Goal: Information Seeking & Learning: Find specific fact

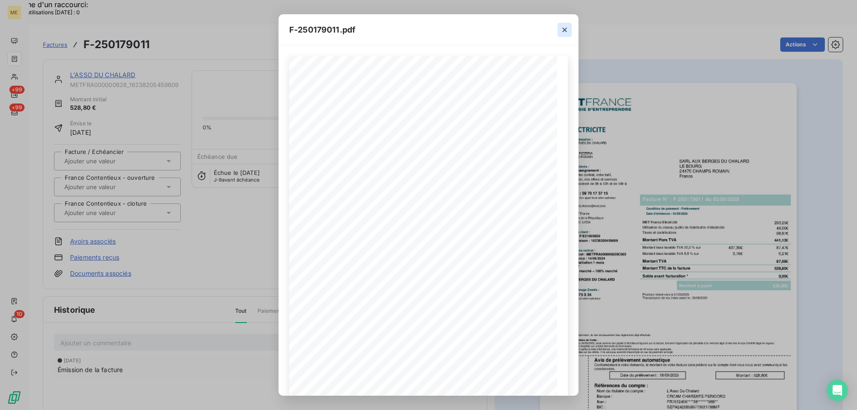
click at [566, 27] on icon "button" at bounding box center [564, 29] width 9 height 9
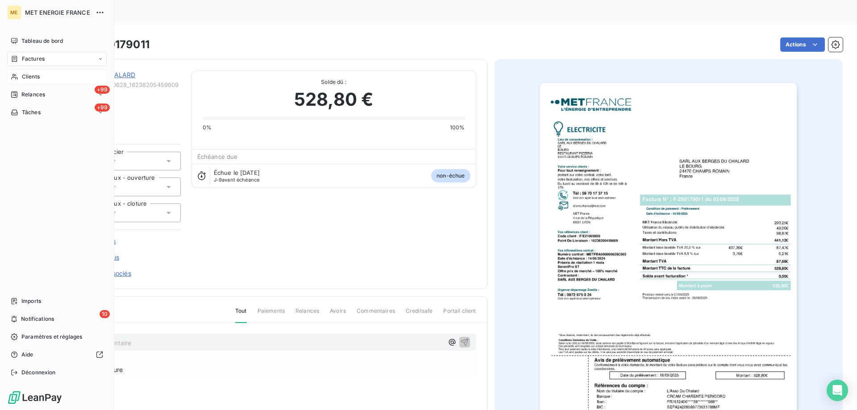
click at [22, 80] on span "Clients" at bounding box center [31, 77] width 18 height 8
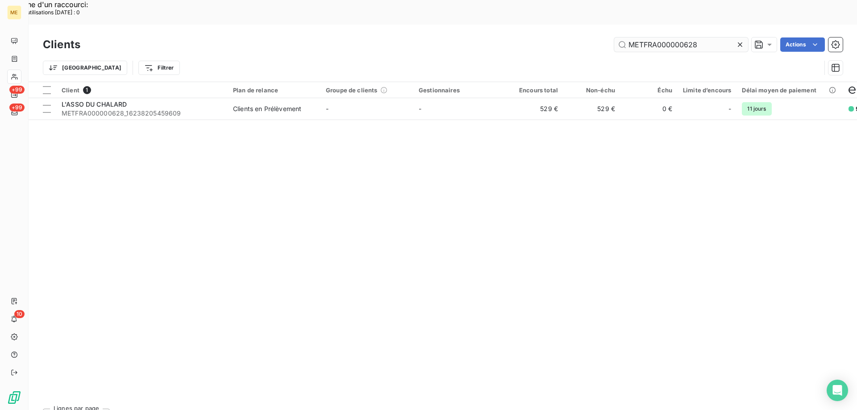
click at [643, 38] on input "METFRA000000628" at bounding box center [681, 45] width 134 height 14
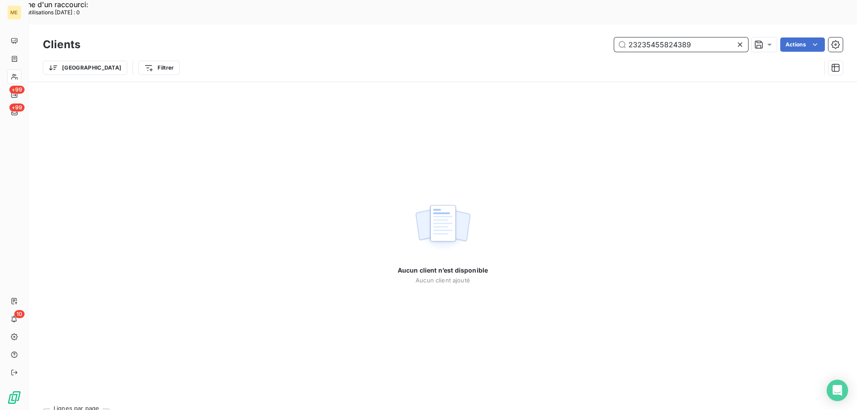
click at [637, 38] on input "23235455824389" at bounding box center [681, 45] width 134 height 14
paste input "METFRA000015538"
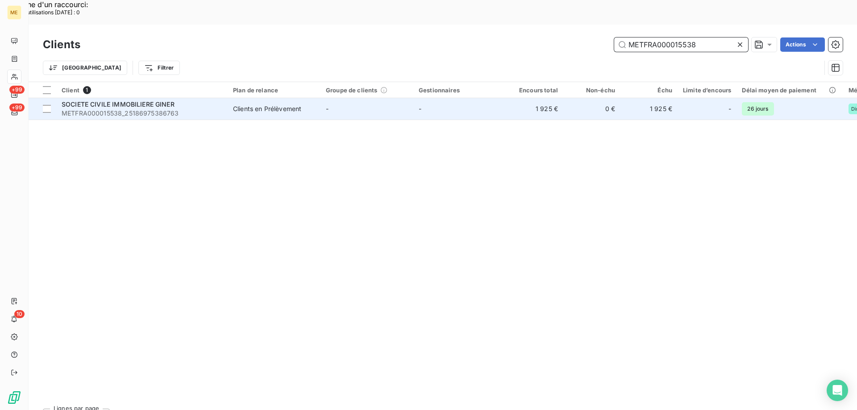
type input "METFRA000015538"
click at [138, 109] on span "METFRA000015538_25186975386763" at bounding box center [142, 113] width 161 height 9
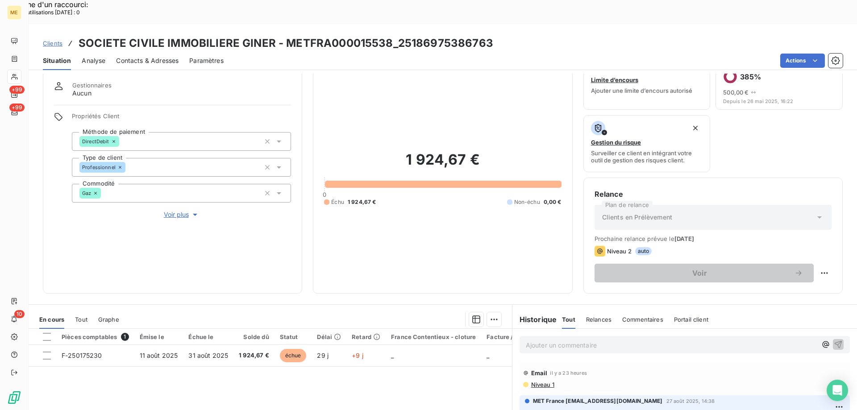
scroll to position [45, 0]
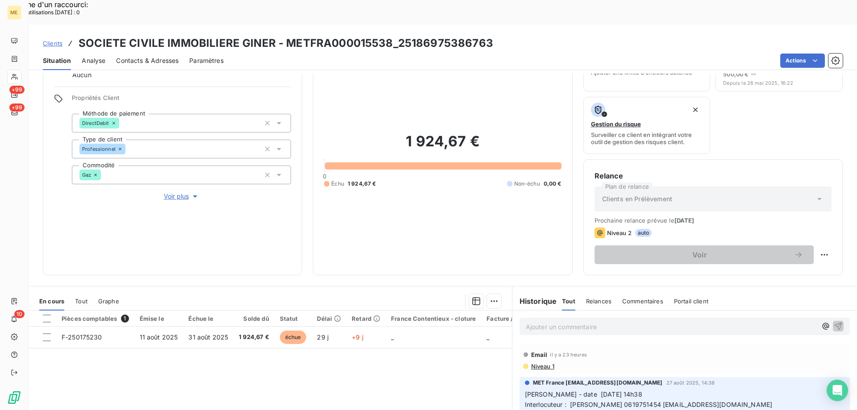
click at [188, 192] on span "Voir plus" at bounding box center [182, 196] width 36 height 9
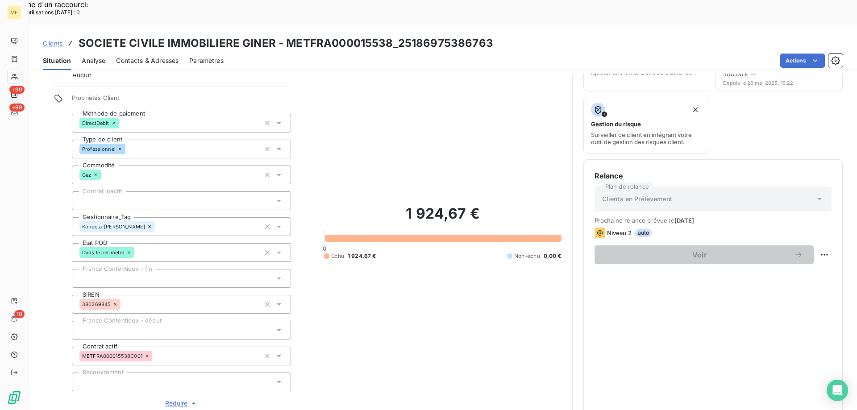
click at [20, 75] on div at bounding box center [14, 77] width 14 height 14
click at [14, 56] on icon at bounding box center [15, 58] width 8 height 7
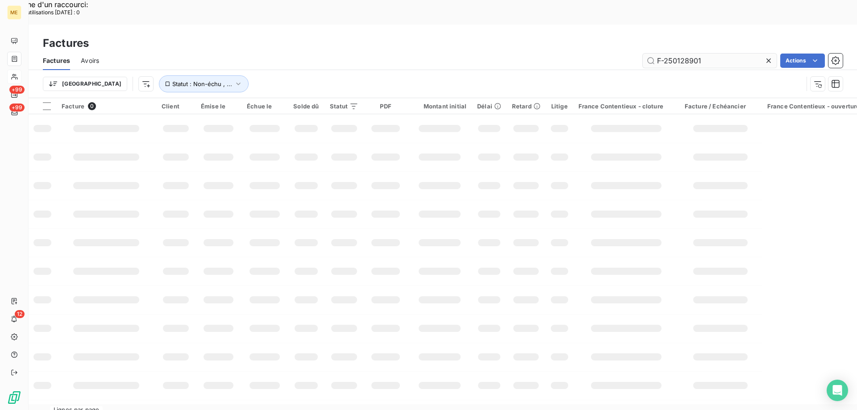
click at [676, 54] on input "F-250128901" at bounding box center [710, 61] width 134 height 14
click at [690, 54] on input "F-250128901" at bounding box center [710, 61] width 134 height 14
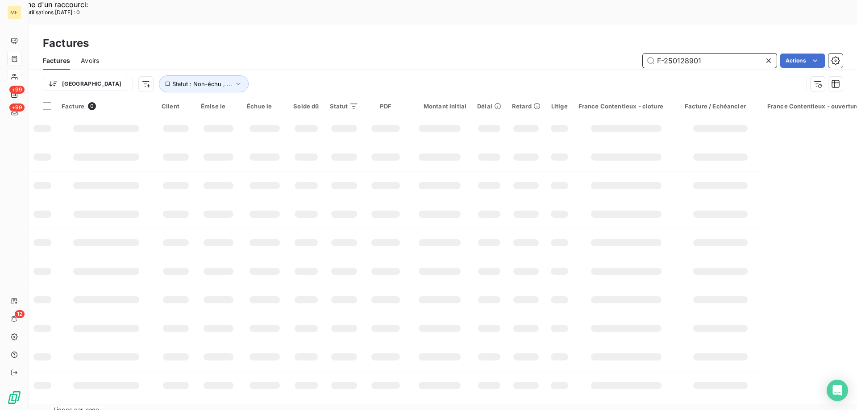
click at [690, 54] on input "F-250128901" at bounding box center [710, 61] width 134 height 14
paste input "F-000040543"
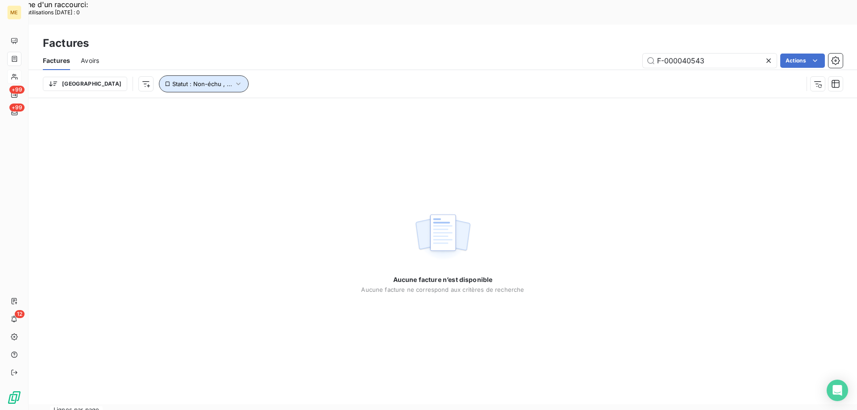
click at [234, 79] on icon "button" at bounding box center [238, 83] width 9 height 9
click at [728, 54] on input "F-000040543" at bounding box center [710, 61] width 134 height 14
click at [656, 54] on input "F-000040543" at bounding box center [710, 61] width 134 height 14
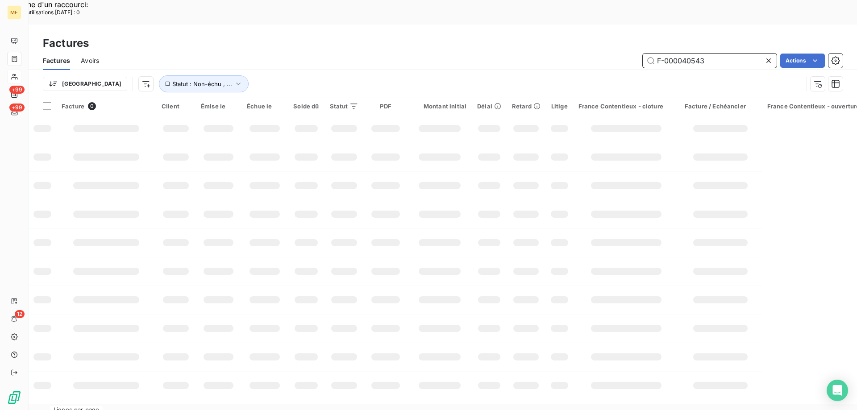
type input "F-000040543"
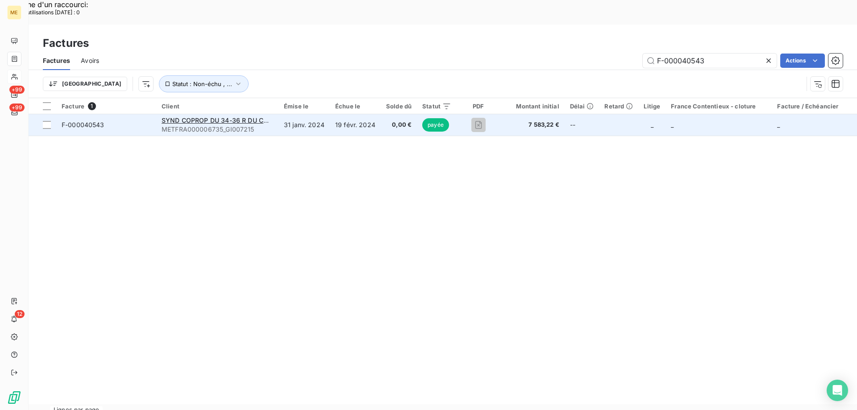
click at [127, 114] on td "F-000040543" at bounding box center [106, 124] width 100 height 21
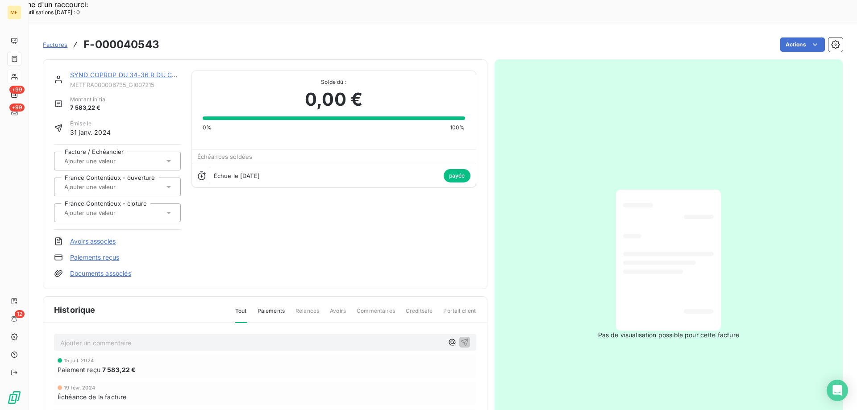
click at [104, 71] on link "SYND COPROP DU 34-36 R DU CDT MOUCHOTTE" at bounding box center [147, 75] width 154 height 8
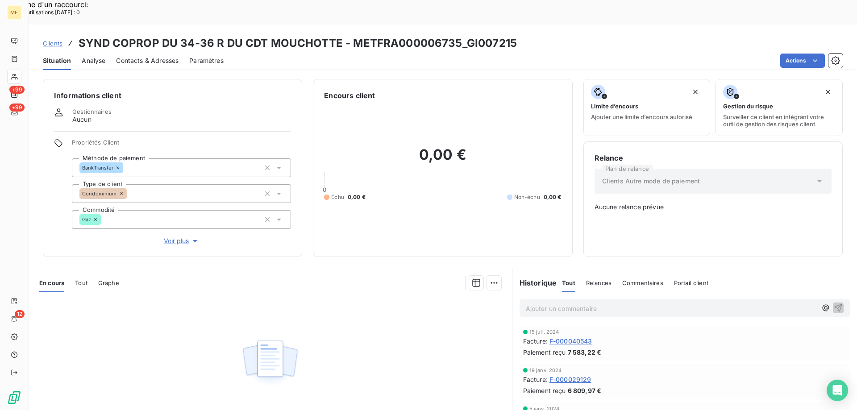
click at [573, 337] on span "F-000040543" at bounding box center [571, 341] width 43 height 9
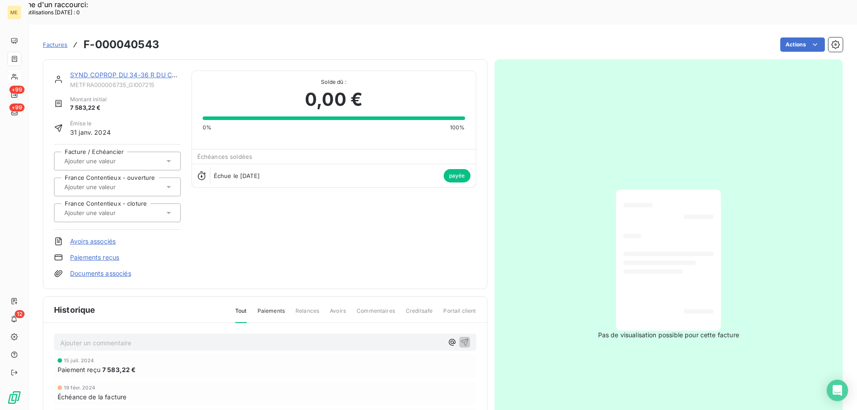
click at [137, 71] on link "SYND COPROP DU 34-36 R DU CDT MOUCHOTTE" at bounding box center [147, 75] width 154 height 8
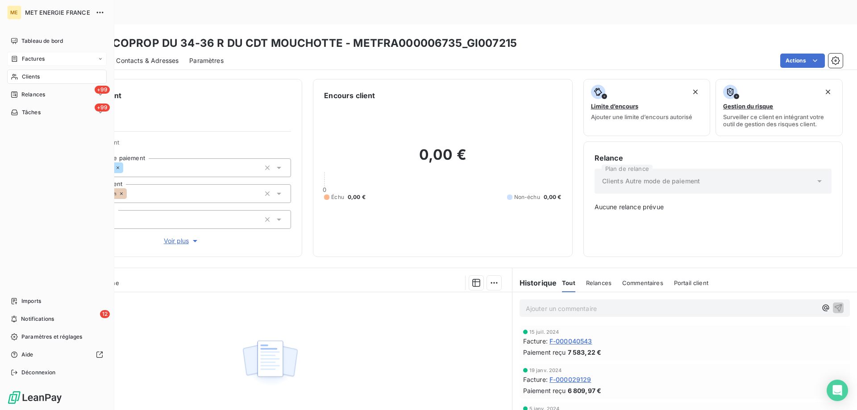
click at [21, 59] on div "Factures" at bounding box center [28, 59] width 34 height 8
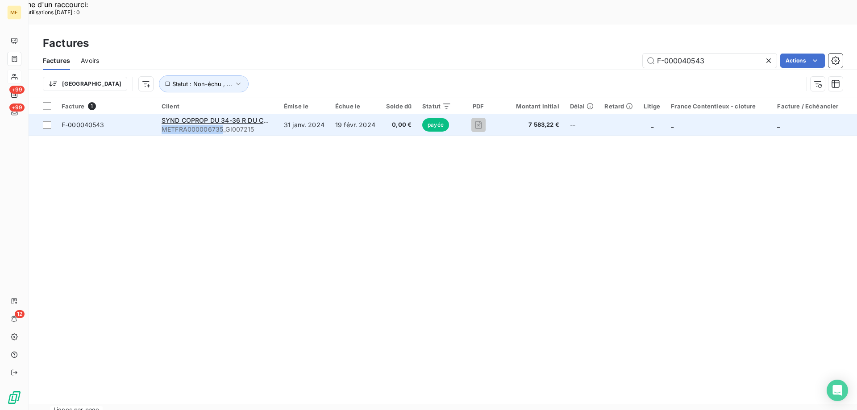
copy span "METFRA000006735"
drag, startPoint x: 157, startPoint y: 104, endPoint x: 236, endPoint y: 100, distance: 79.6
click at [225, 114] on td "SYND COPROP DU 34-36 R DU CDT MOUCHOTTE METFRA000006735_GI007215" at bounding box center [217, 124] width 122 height 21
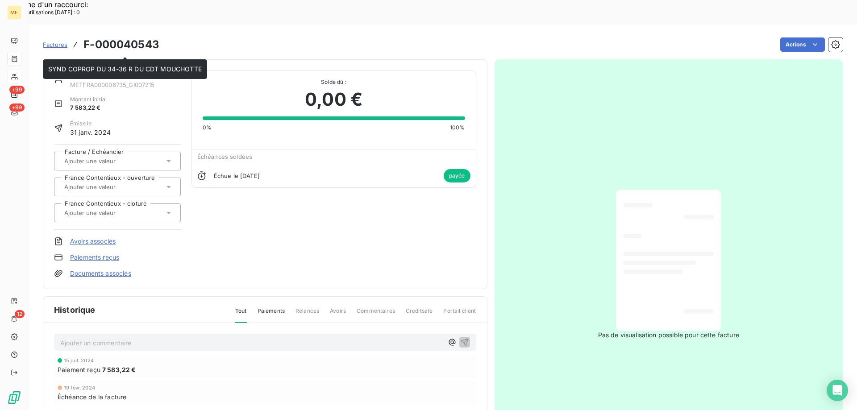
drag, startPoint x: 166, startPoint y: 59, endPoint x: 74, endPoint y: 60, distance: 92.4
click at [74, 60] on div "SYND COPROP DU 34-36 R DU CDT MOUCHOTTE SYND COPROP DU 34-36 R DU CDT MOUCHOTTE" at bounding box center [125, 69] width 164 height 20
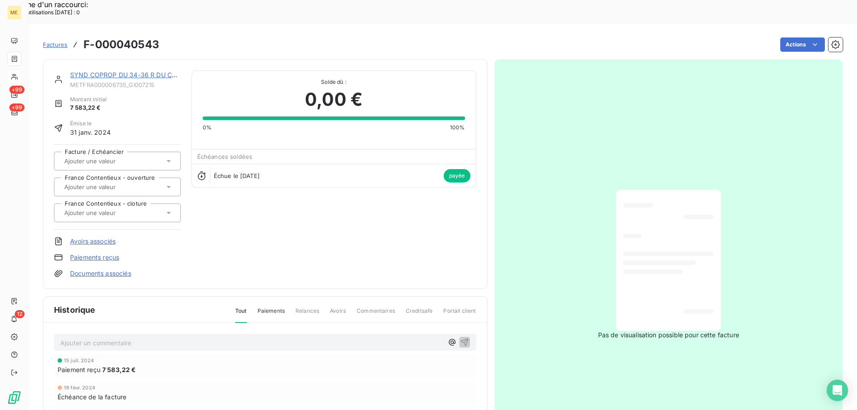
drag, startPoint x: 217, startPoint y: 104, endPoint x: 213, endPoint y: 96, distance: 8.8
click at [214, 124] on div "0% 100%" at bounding box center [334, 128] width 263 height 8
copy span "METFRA000006735_GI007215"
drag, startPoint x: 164, startPoint y: 63, endPoint x: 134, endPoint y: 58, distance: 29.8
click at [72, 81] on span "METFRA000006735_GI007215" at bounding box center [125, 84] width 111 height 7
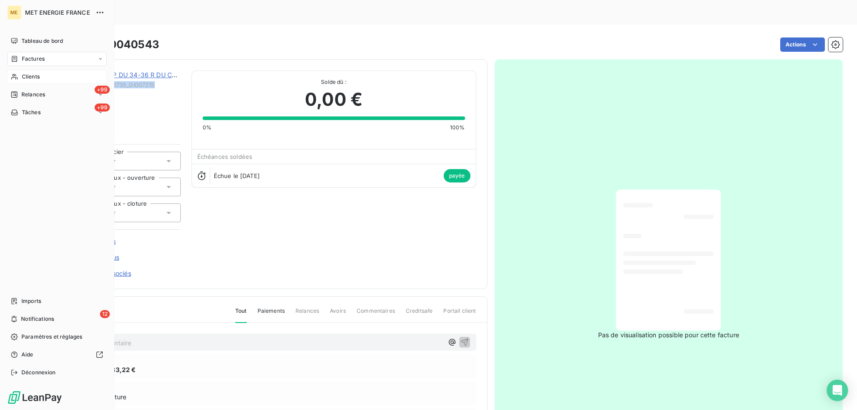
click at [42, 81] on div "Clients" at bounding box center [57, 77] width 100 height 14
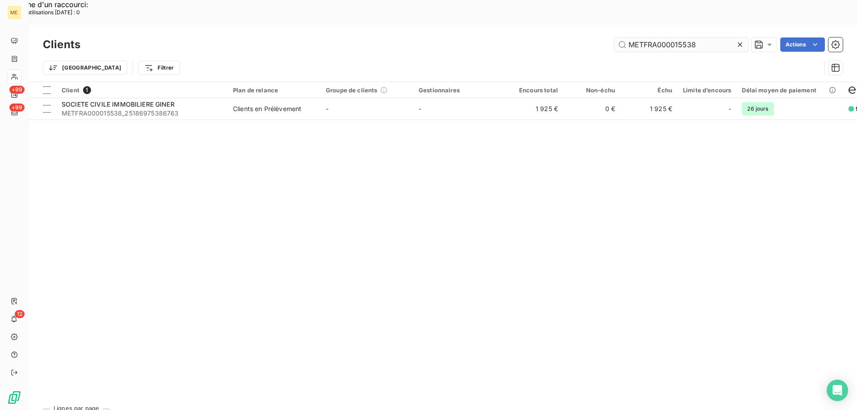
click at [681, 38] on input "METFRA000015538" at bounding box center [681, 45] width 134 height 14
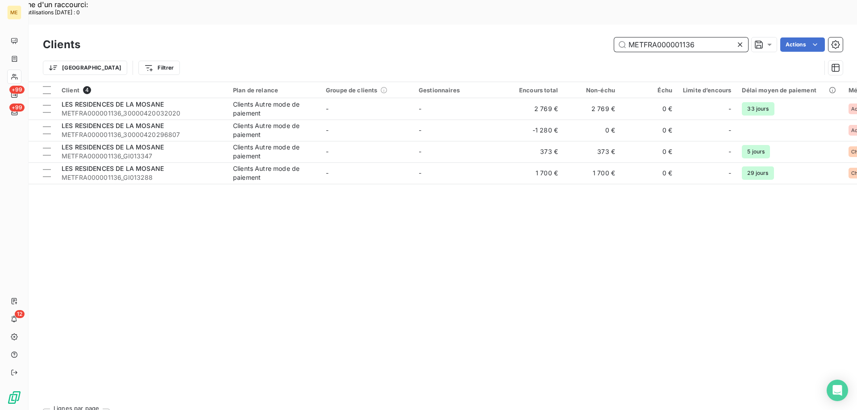
click at [660, 38] on input "METFRA000001136" at bounding box center [681, 45] width 134 height 14
click at [659, 38] on input "METFRA000001136" at bounding box center [681, 45] width 134 height 14
paste input "6154"
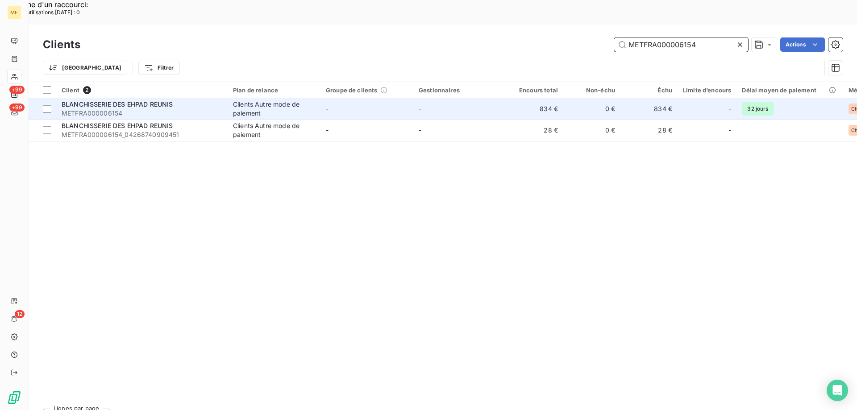
type input "METFRA000006154"
click at [178, 109] on span "METFRA000006154" at bounding box center [142, 113] width 161 height 9
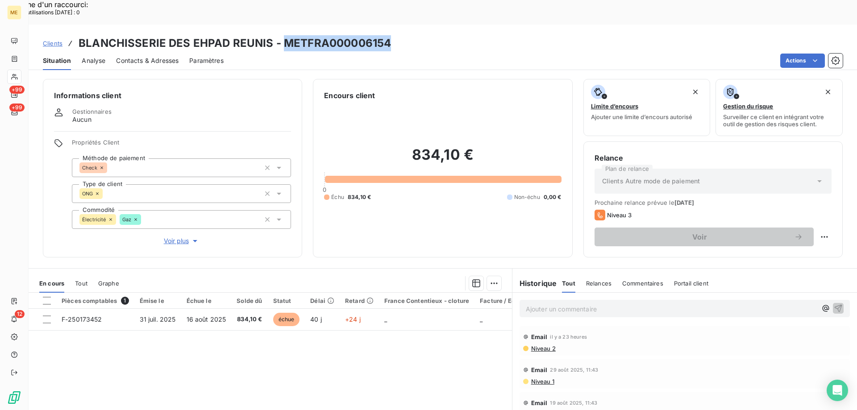
copy h3 "METFRA000006154"
drag, startPoint x: 405, startPoint y: 20, endPoint x: 284, endPoint y: 19, distance: 120.6
click at [284, 35] on div "Clients BLANCHISSERIE DES EHPAD REUNIS - METFRA000006154" at bounding box center [443, 43] width 829 height 16
click at [546, 304] on p "Ajouter un commentaire ﻿" at bounding box center [671, 309] width 291 height 11
